Goal: Navigation & Orientation: Find specific page/section

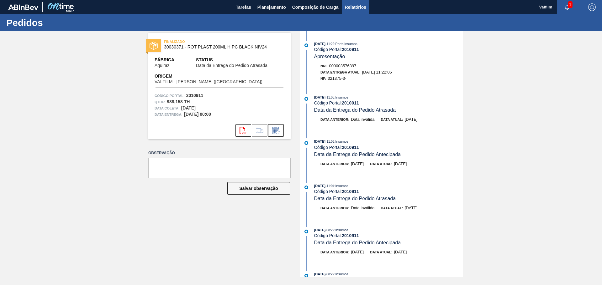
click at [357, 2] on button "Relatórios" at bounding box center [356, 7] width 28 height 14
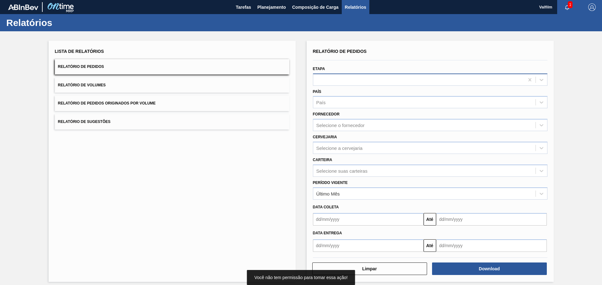
click at [333, 81] on div at bounding box center [418, 79] width 211 height 9
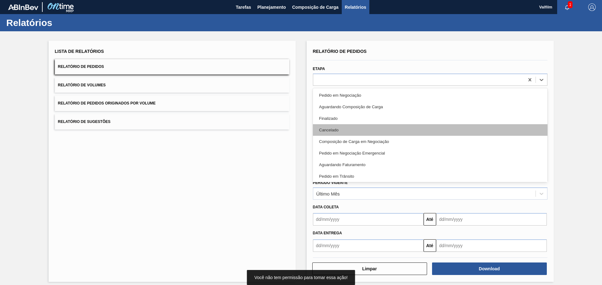
click at [337, 128] on div "Cancelado" at bounding box center [430, 130] width 234 height 12
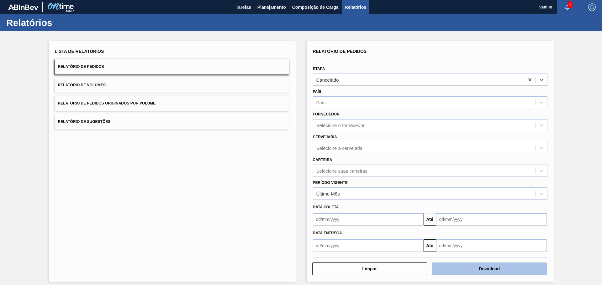
click at [476, 275] on button "Download" at bounding box center [489, 269] width 115 height 13
click at [484, 270] on button "Download" at bounding box center [489, 269] width 115 height 13
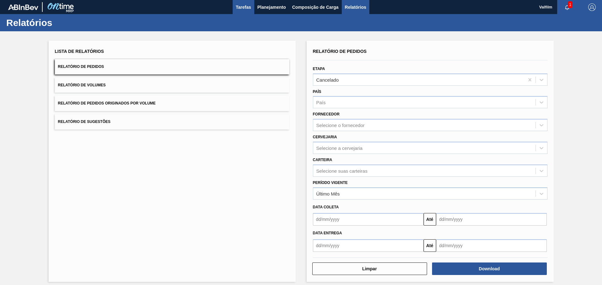
click at [244, 8] on span "Tarefas" at bounding box center [243, 7] width 15 height 8
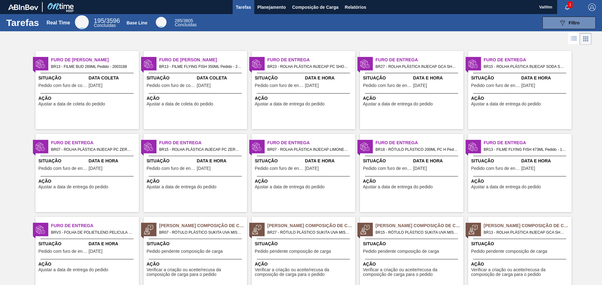
click at [189, 110] on div "Furo de Coleta BR13 - FILME FLYING FISH 350ML Pedido - 2010672 Situação Pedido …" at bounding box center [195, 90] width 103 height 78
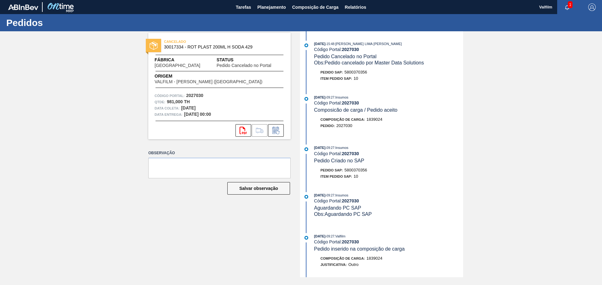
click at [361, 170] on span "5800370356" at bounding box center [355, 170] width 23 height 5
copy span "5800370356"
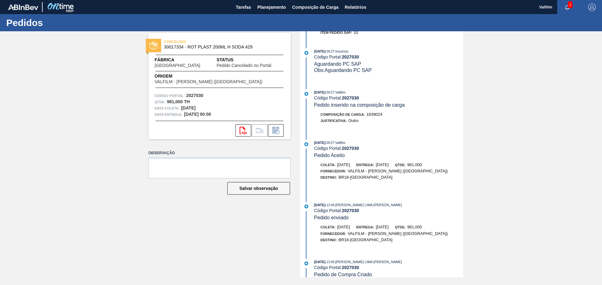
scroll to position [151, 0]
